Goal: Navigation & Orientation: Find specific page/section

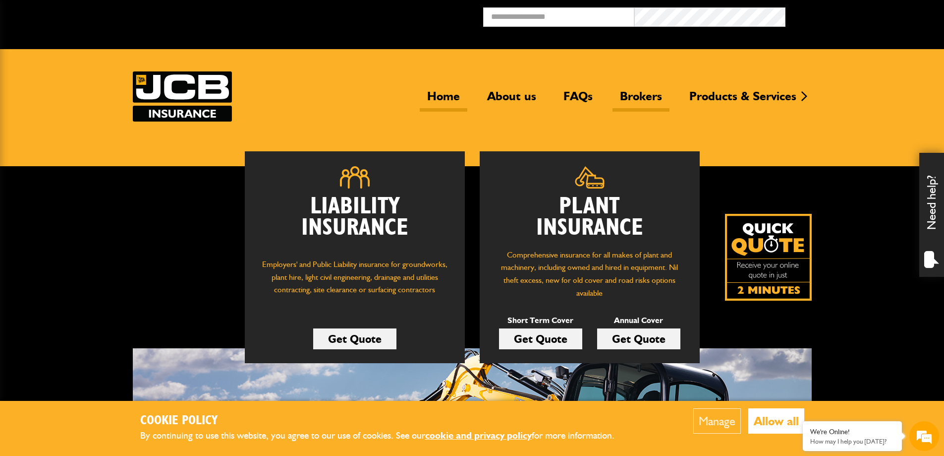
click at [644, 103] on link "Brokers" at bounding box center [641, 100] width 57 height 23
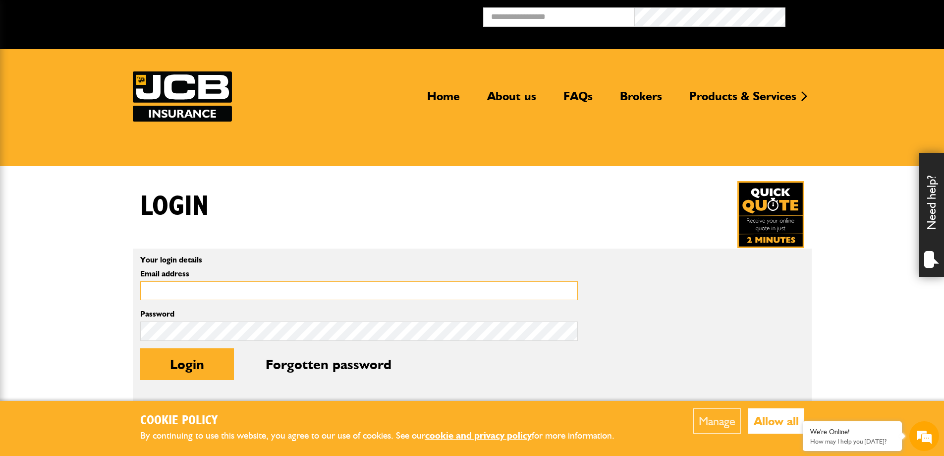
click at [221, 285] on input "Email address" at bounding box center [359, 290] width 438 height 19
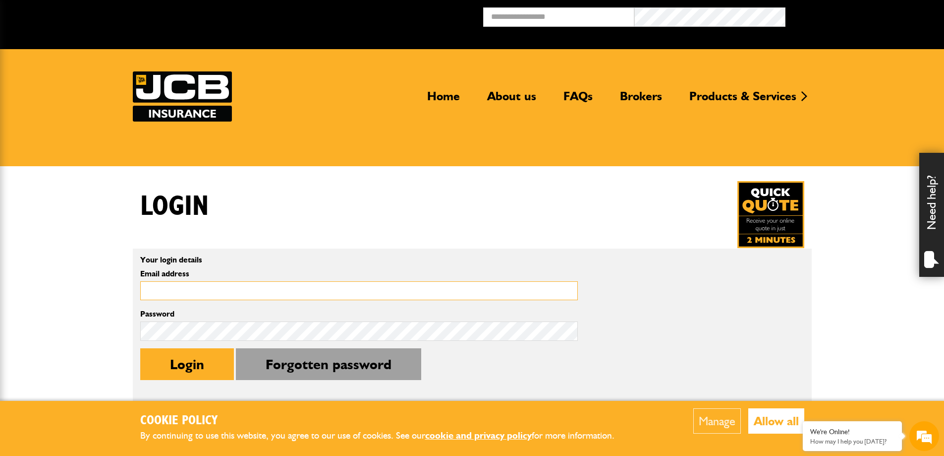
scroll to position [248, 0]
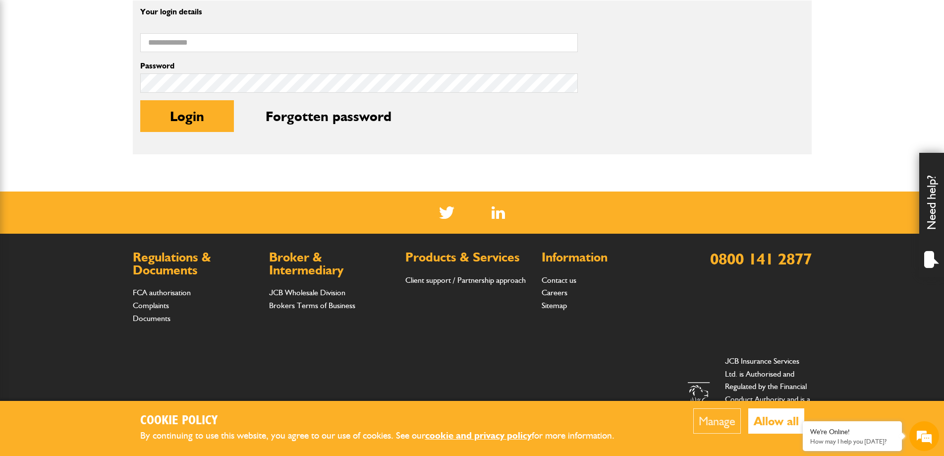
click at [784, 425] on button "Allow all" at bounding box center [777, 420] width 56 height 25
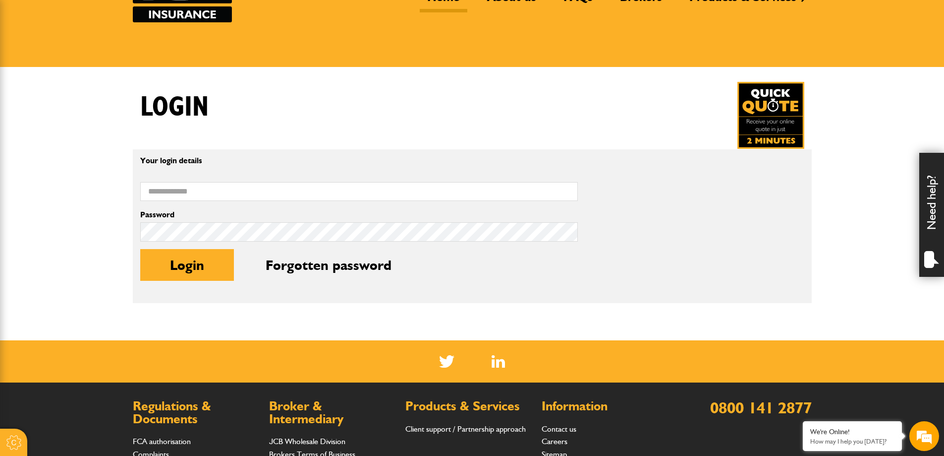
scroll to position [0, 0]
